Goal: Download file/media

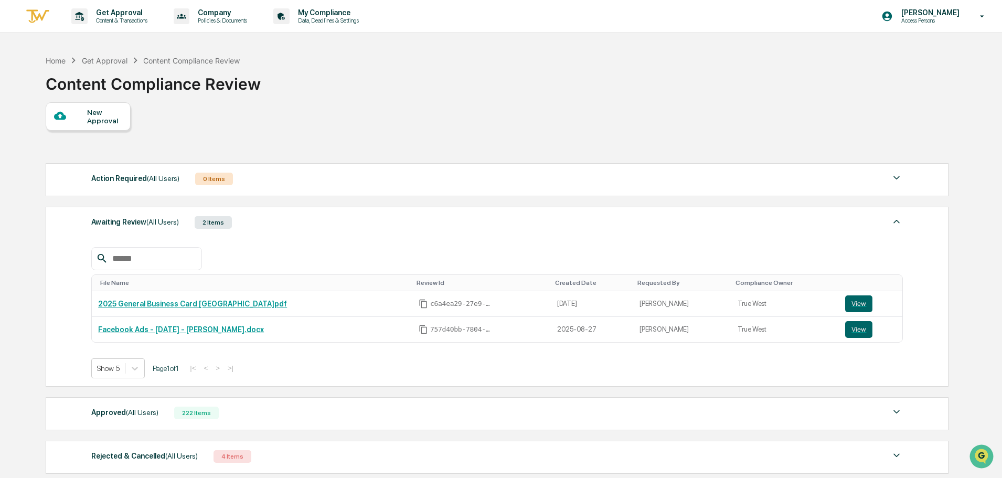
scroll to position [91, 0]
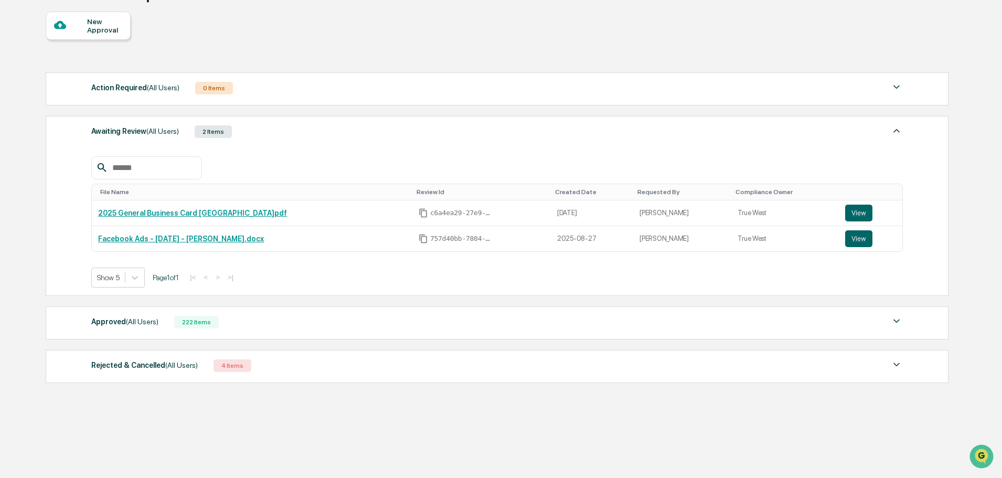
click at [114, 322] on div "Approved (All Users)" at bounding box center [124, 322] width 67 height 14
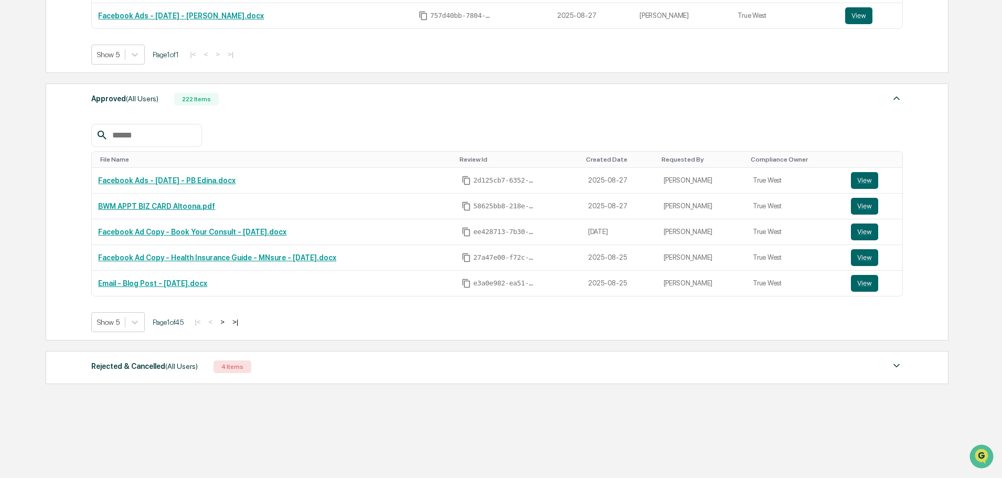
scroll to position [315, 0]
click at [228, 324] on button ">" at bounding box center [222, 320] width 10 height 9
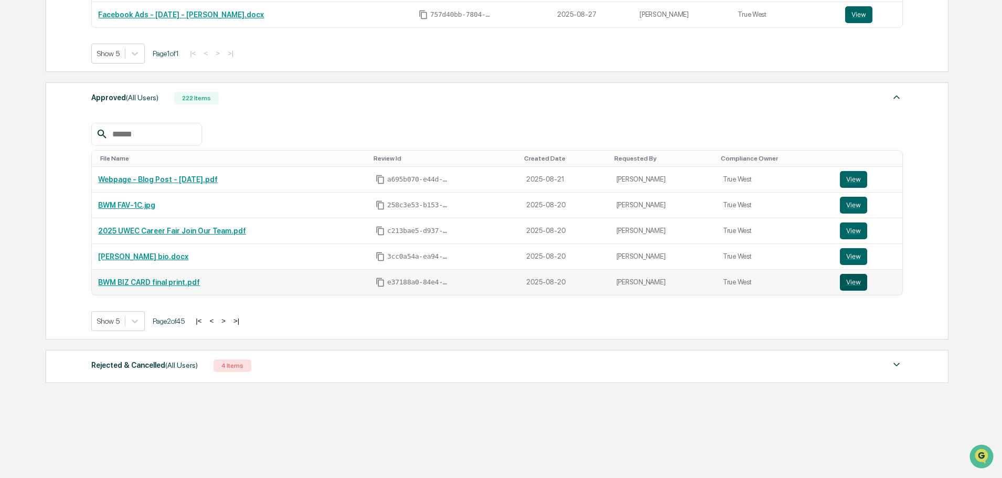
click at [852, 277] on button "View" at bounding box center [853, 282] width 27 height 17
drag, startPoint x: 214, startPoint y: 284, endPoint x: 95, endPoint y: 283, distance: 119.6
click at [95, 283] on td "BWM BIZ CARD final print.pdf" at bounding box center [230, 282] width 277 height 25
copy link "BWM BIZ CARD final print.pdf"
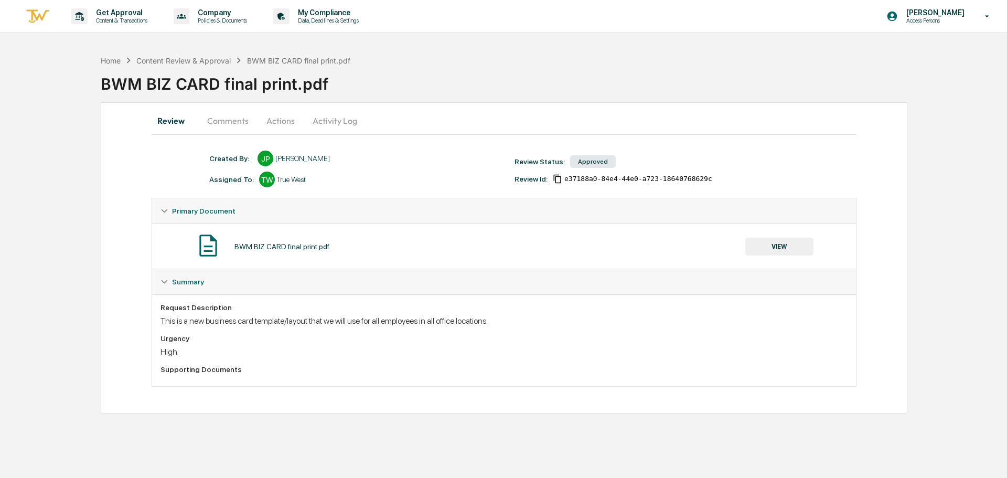
click at [787, 248] on button "VIEW" at bounding box center [779, 247] width 68 height 18
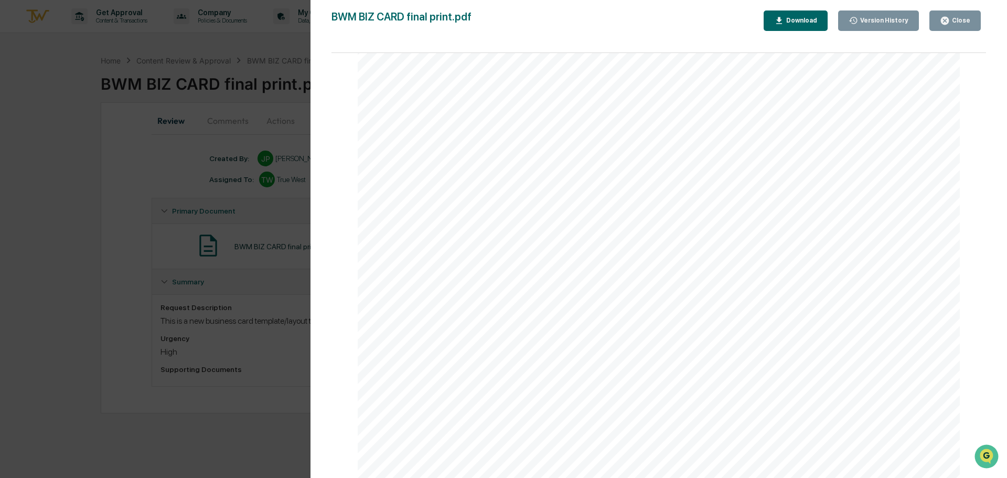
scroll to position [210, 0]
click at [960, 21] on div "Close" at bounding box center [960, 20] width 20 height 7
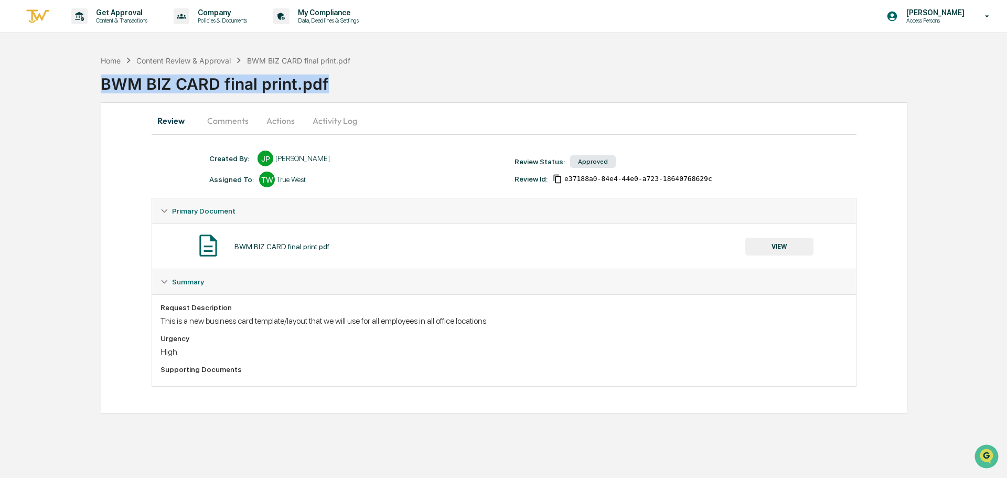
drag, startPoint x: 335, startPoint y: 84, endPoint x: 40, endPoint y: 87, distance: 294.7
click at [40, 87] on div "Home Content Review & Approval BWM BIZ CARD final print.pdf BWM BIZ CARD final …" at bounding box center [503, 231] width 1007 height 363
copy div "BWM BIZ CARD final print.pdf"
